Goal: Check status: Check status

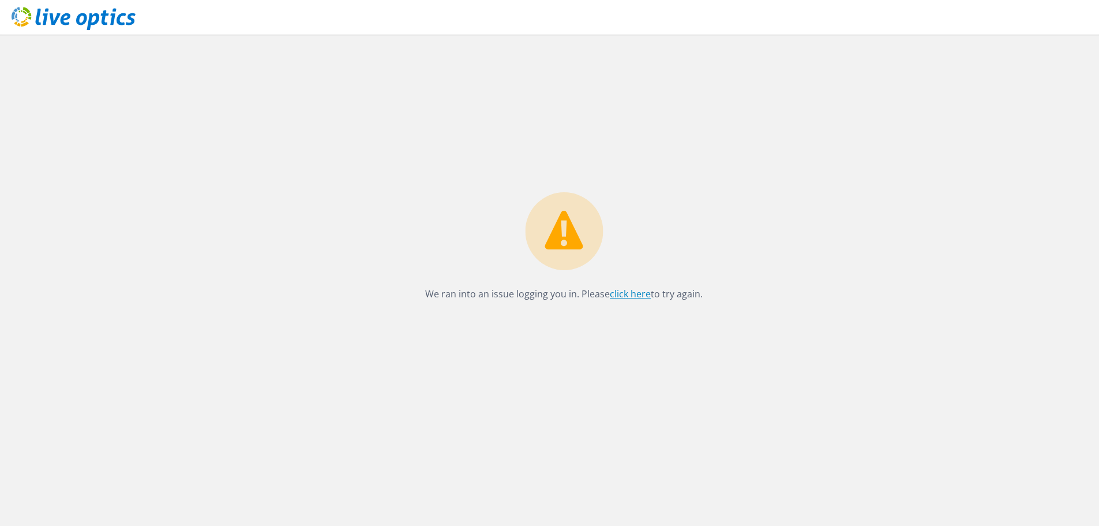
click at [628, 292] on link "click here" at bounding box center [630, 293] width 41 height 13
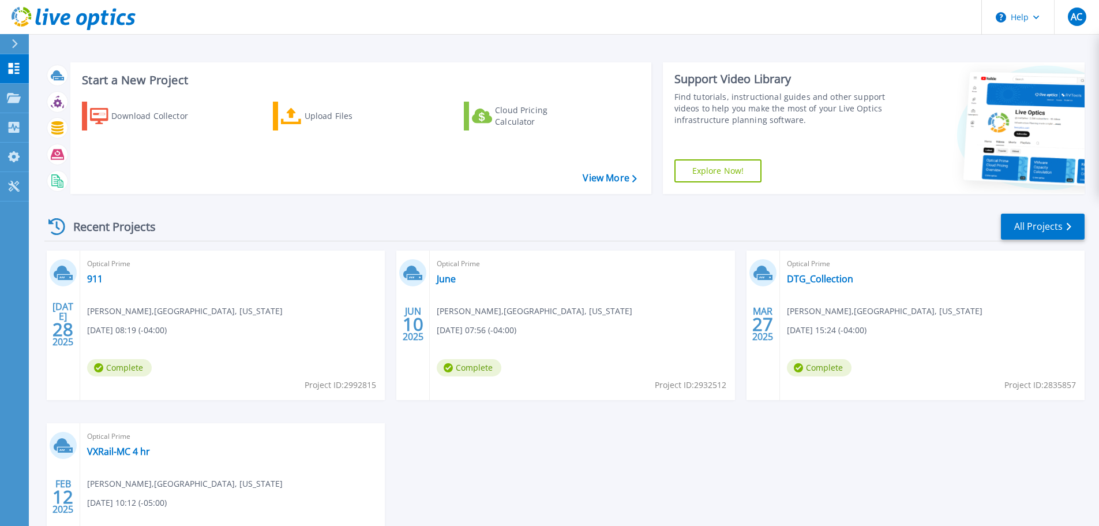
scroll to position [58, 0]
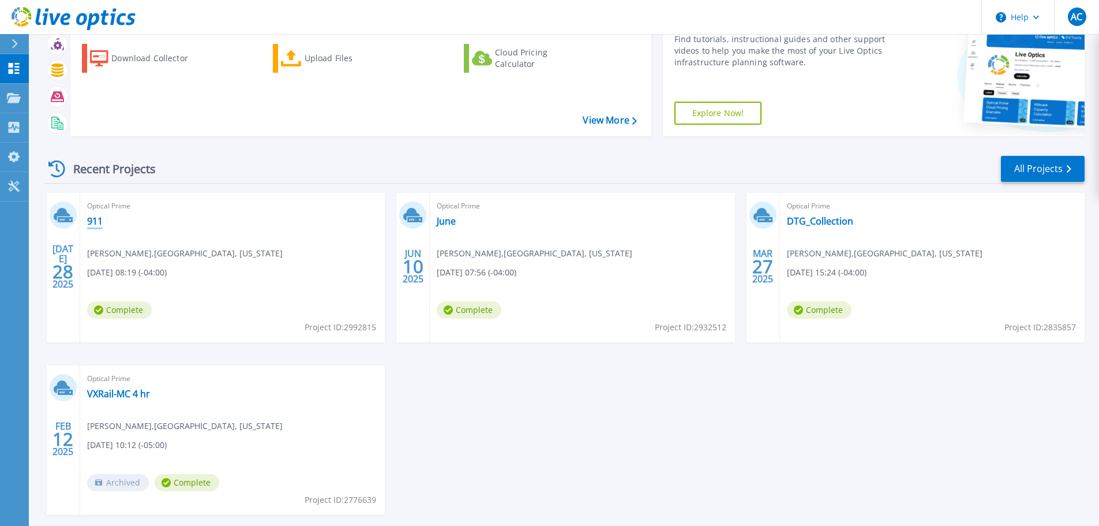
click at [98, 215] on link "911" at bounding box center [95, 221] width 16 height 12
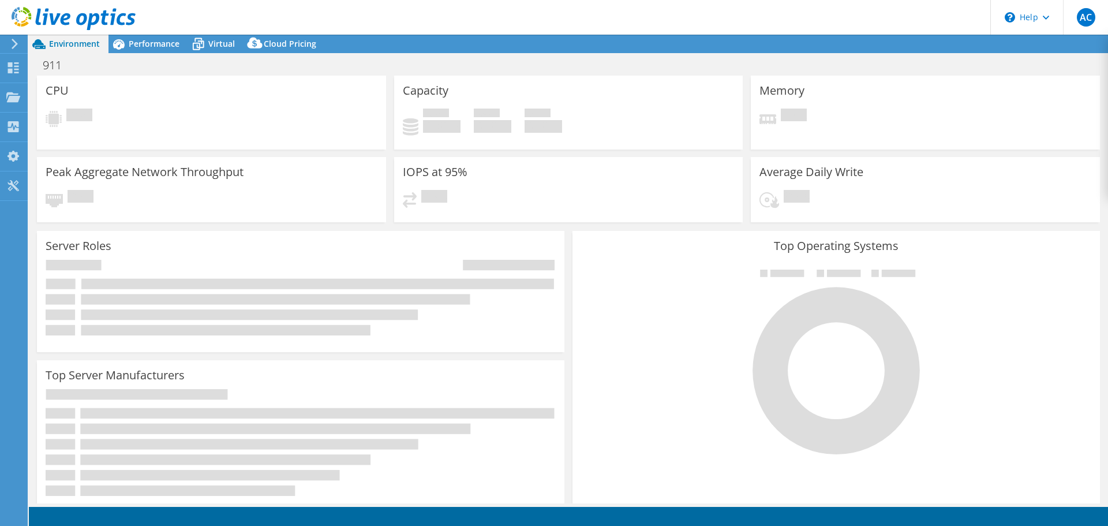
select select "USD"
